Goal: Information Seeking & Learning: Learn about a topic

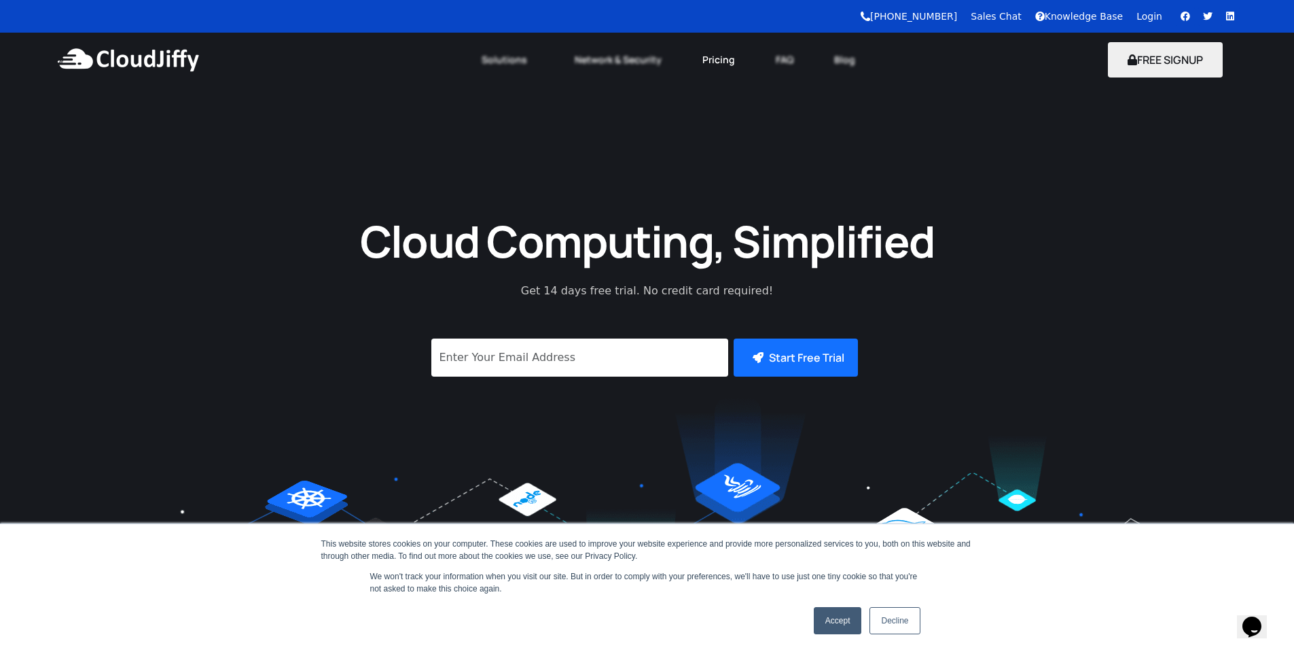
click at [722, 58] on link "Pricing" at bounding box center [718, 60] width 73 height 30
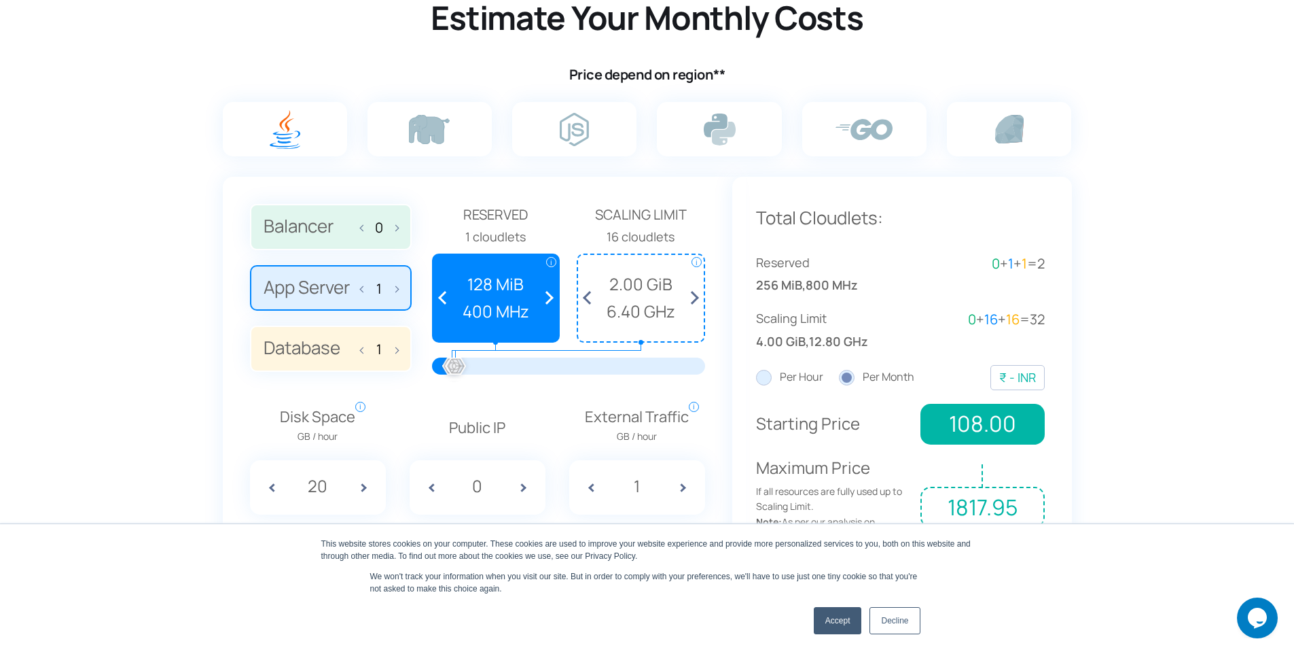
scroll to position [883, 0]
